Goal: Task Accomplishment & Management: Use online tool/utility

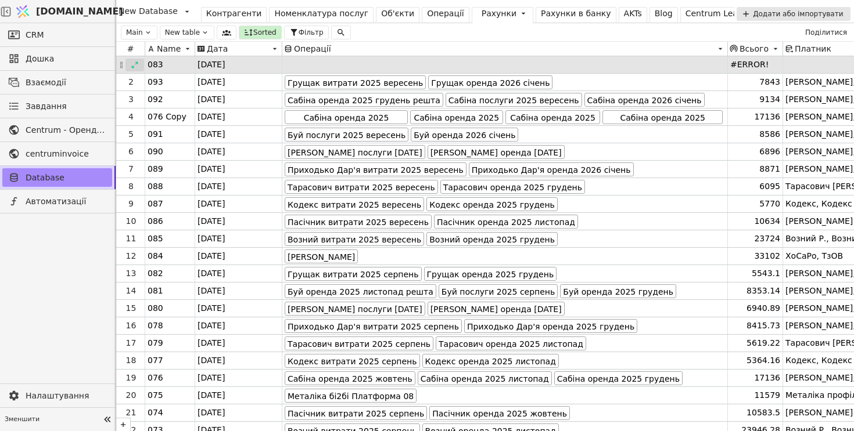
click at [132, 66] on icon at bounding box center [135, 65] width 6 height 6
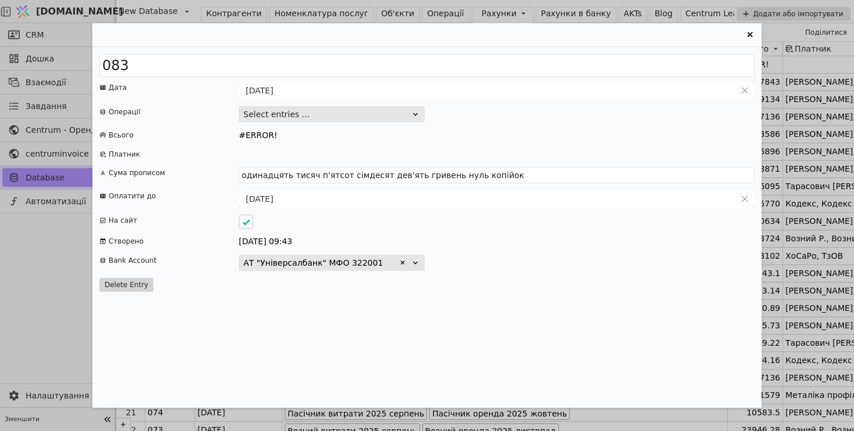
click at [409, 118] on button "Select entries ..." at bounding box center [332, 114] width 186 height 16
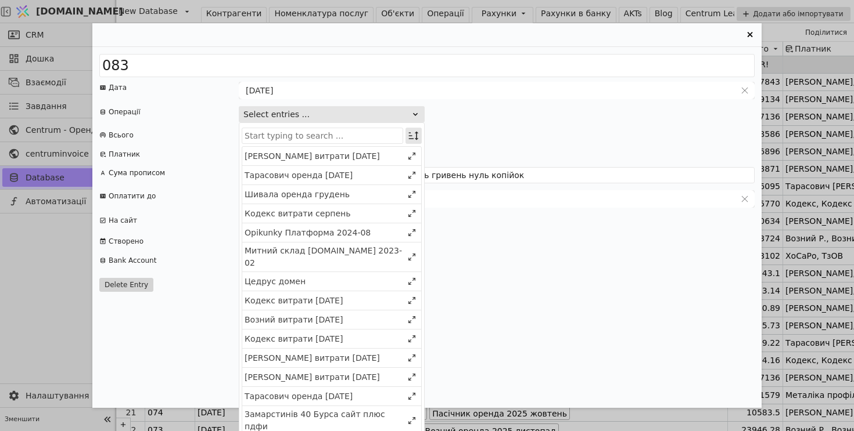
click at [413, 131] on icon "Entry Card" at bounding box center [414, 136] width 12 height 12
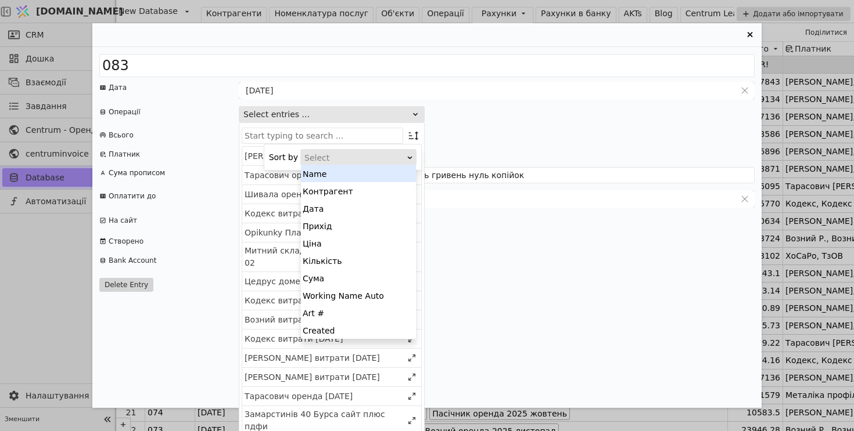
click at [403, 159] on div "Select" at bounding box center [354, 158] width 100 height 16
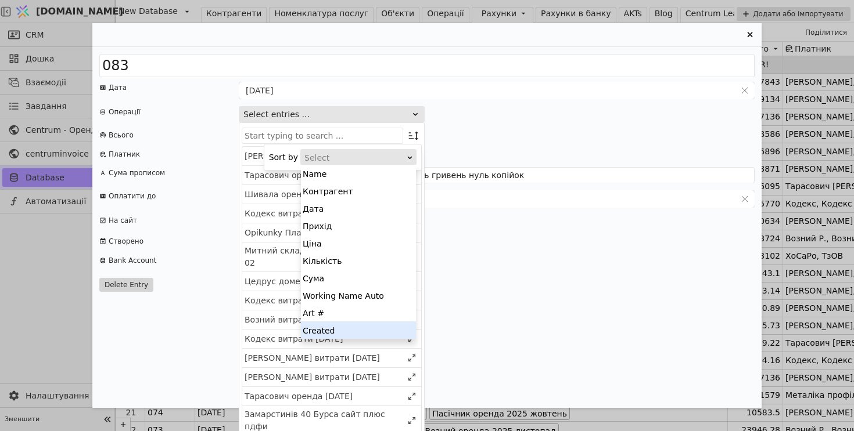
click at [384, 331] on div "Created" at bounding box center [358, 330] width 115 height 17
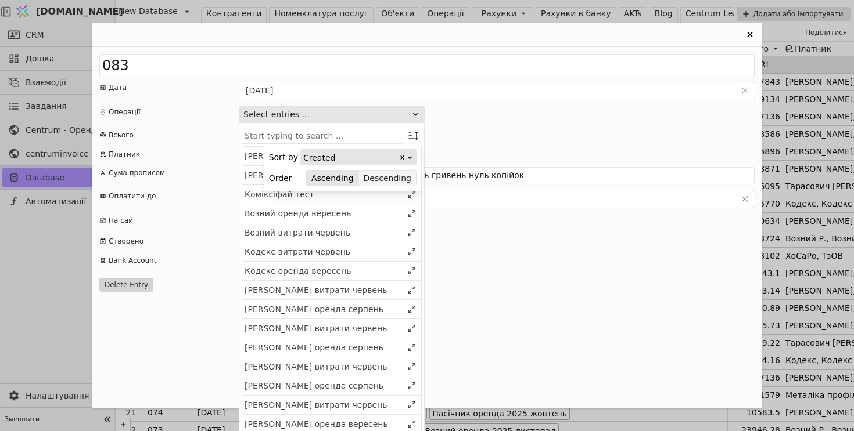
click at [401, 179] on button "Descending" at bounding box center [387, 178] width 57 height 16
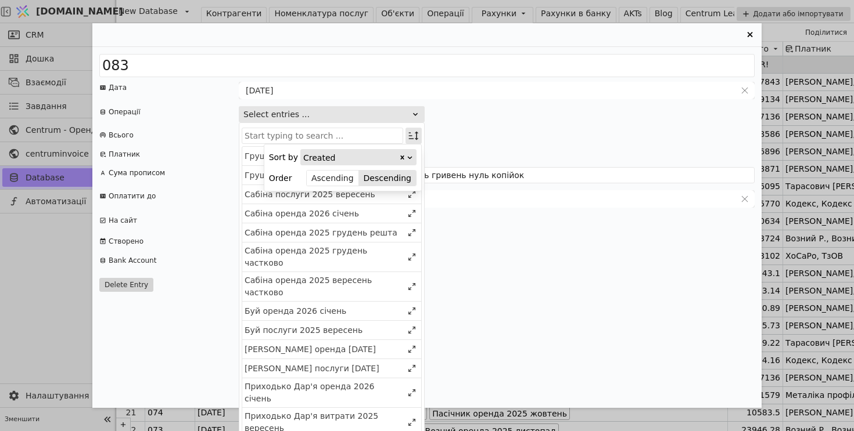
click at [414, 135] on icon "Entry Card" at bounding box center [414, 136] width 12 height 12
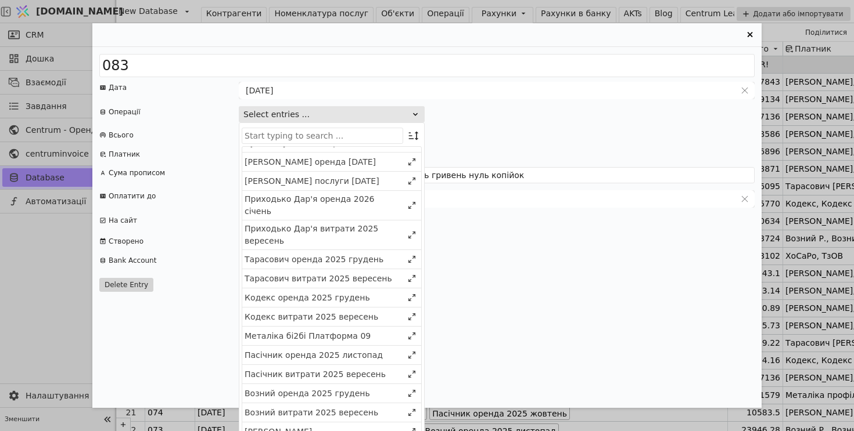
scroll to position [188, 0]
click at [370, 330] on div "Металіка бі2бі Платформа 09" at bounding box center [323, 336] width 158 height 12
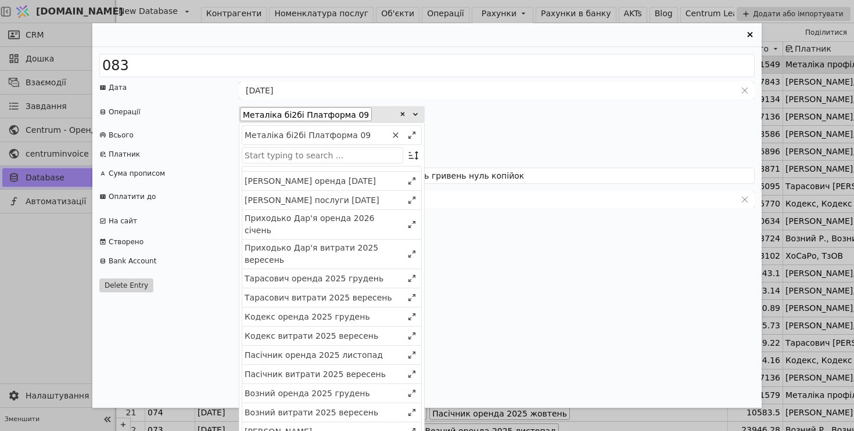
click at [557, 123] on div "083 Дата 19.09.2025 Операції Металіка бі2бі Платформа 09 Металіка бі2бі Платфор…" at bounding box center [426, 227] width 669 height 361
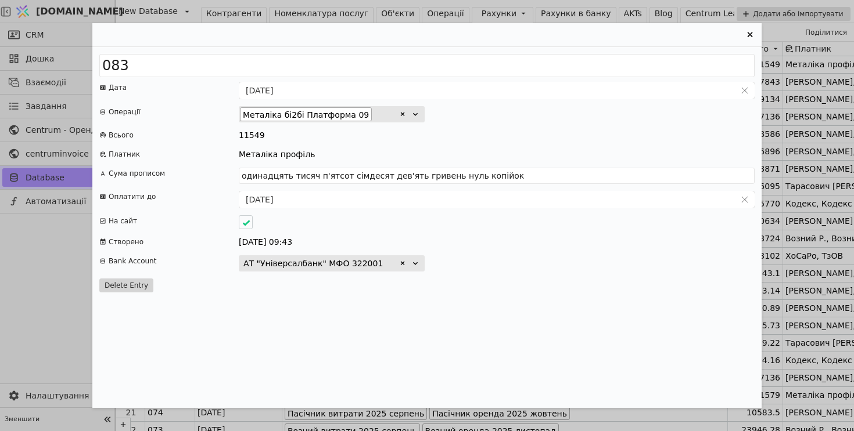
type input "одинадцять тисяч п'ятсот сорок дев'ять гривень нуль копійок"
click at [751, 33] on icon "Entry Card" at bounding box center [750, 35] width 14 height 14
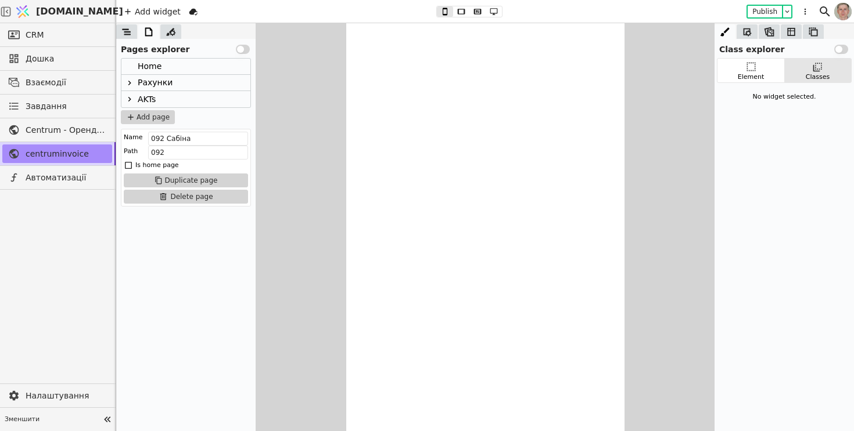
click at [129, 81] on icon at bounding box center [129, 83] width 3 height 5
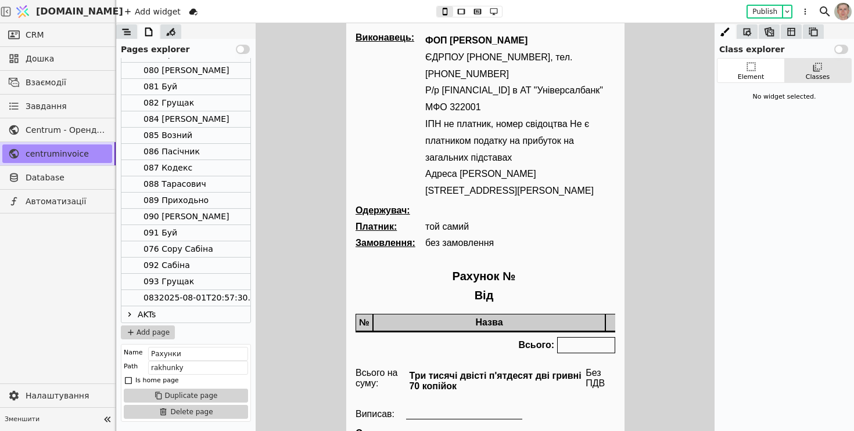
click at [181, 297] on div "0832025-08-01T20:57:30.000Z" at bounding box center [207, 298] width 128 height 16
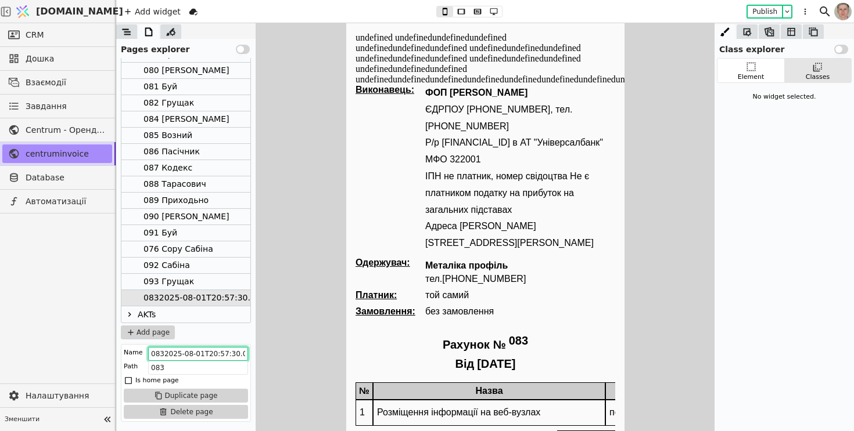
scroll to position [0, 11]
drag, startPoint x: 510, startPoint y: 379, endPoint x: 450, endPoint y: 395, distance: 62.7
type input "083 Металіка 09"
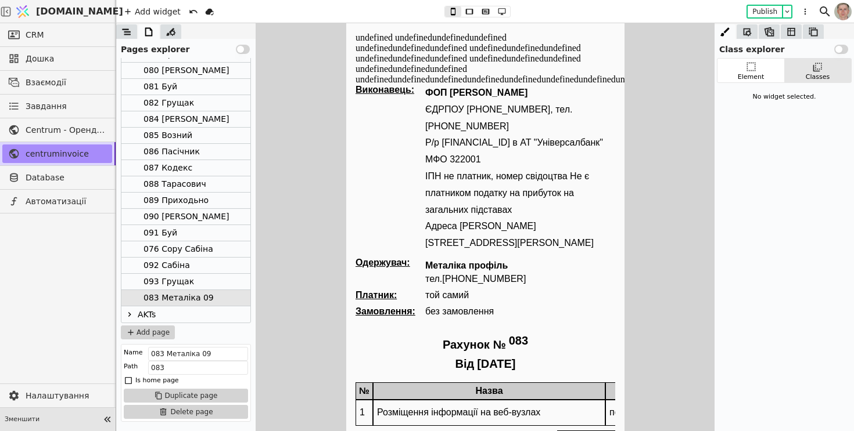
click at [106, 424] on icon at bounding box center [107, 420] width 16 height 16
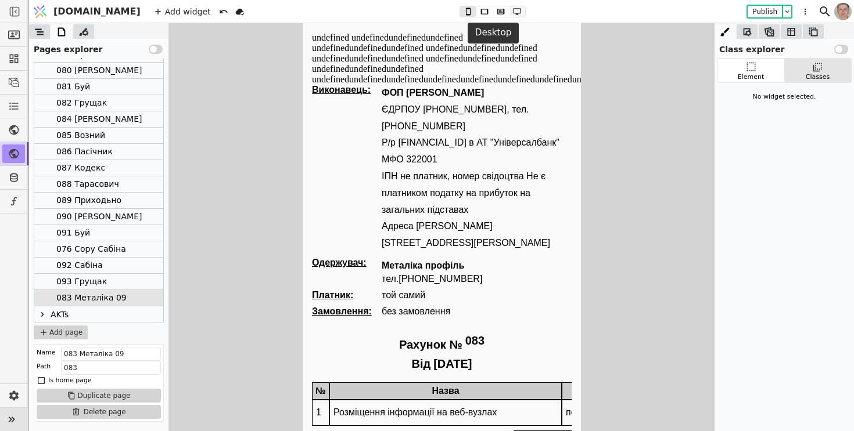
click at [510, 12] on icon at bounding box center [517, 12] width 14 height 8
click at [496, 12] on icon at bounding box center [500, 11] width 8 height 5
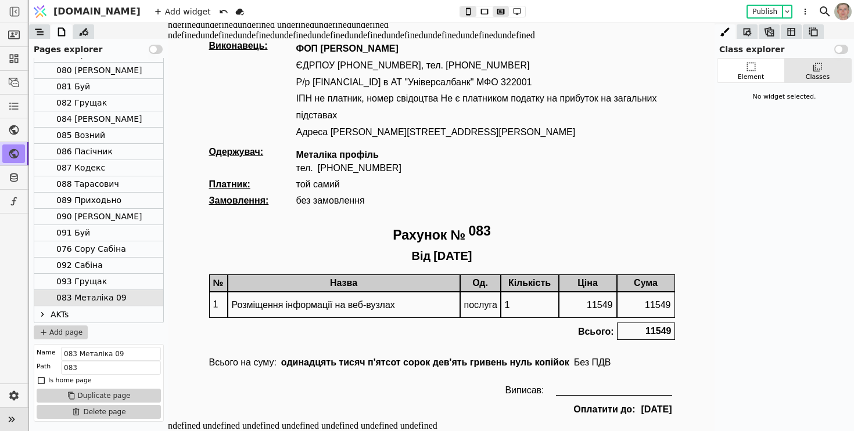
scroll to position [24, 0]
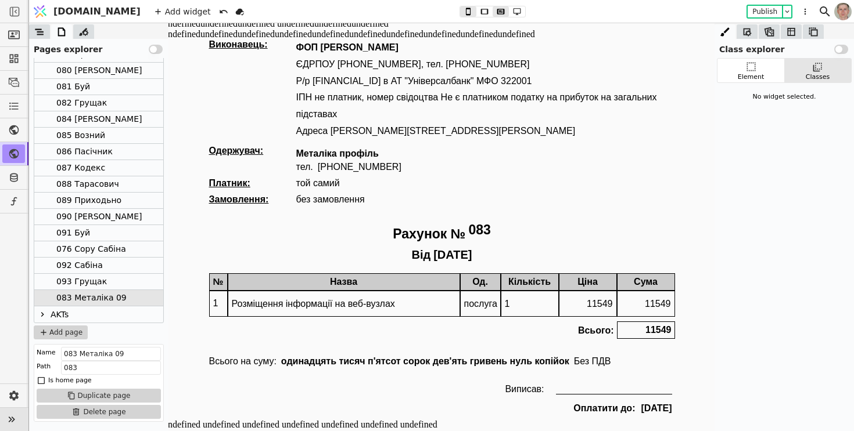
type button "2"
